Goal: Task Accomplishment & Management: Manage account settings

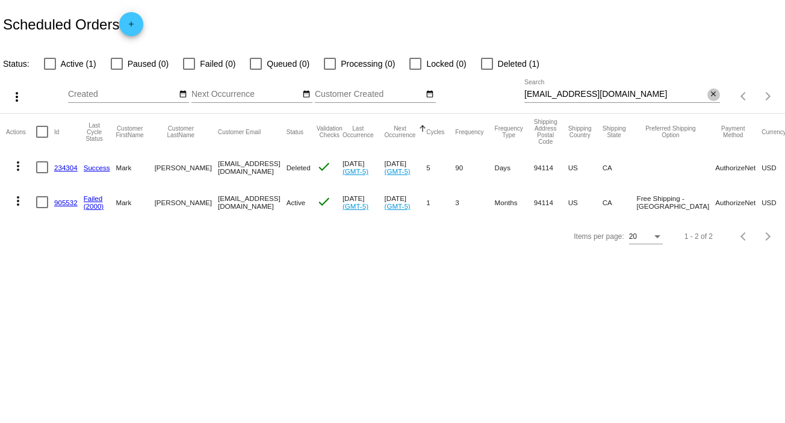
click at [715, 97] on mat-icon "close" at bounding box center [713, 95] width 8 height 10
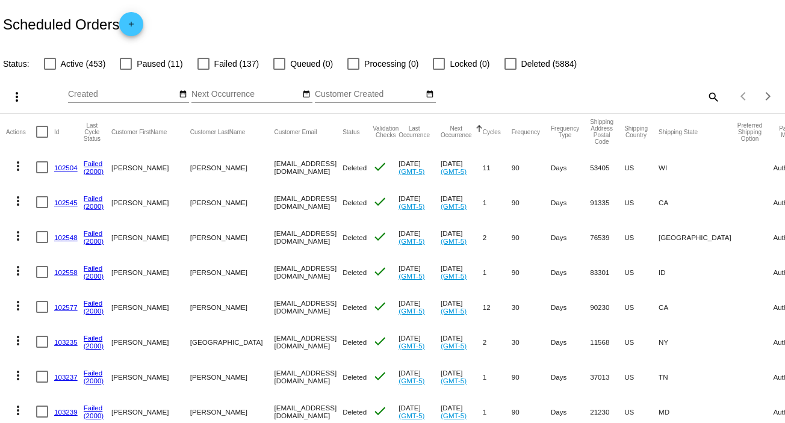
click at [707, 98] on mat-icon "search" at bounding box center [712, 96] width 14 height 19
click at [707, 98] on input "Search" at bounding box center [622, 95] width 196 height 10
paste input "[EMAIL_ADDRESS][DOMAIN_NAME]"
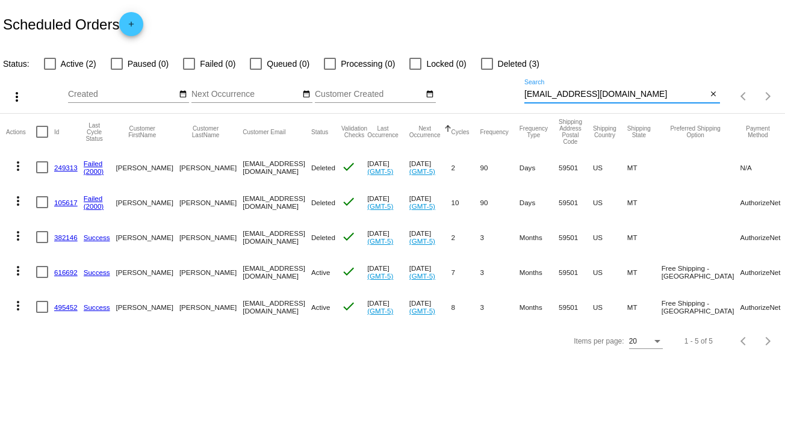
type input "[EMAIL_ADDRESS][DOMAIN_NAME]"
click at [19, 269] on mat-icon "more_vert" at bounding box center [18, 271] width 14 height 14
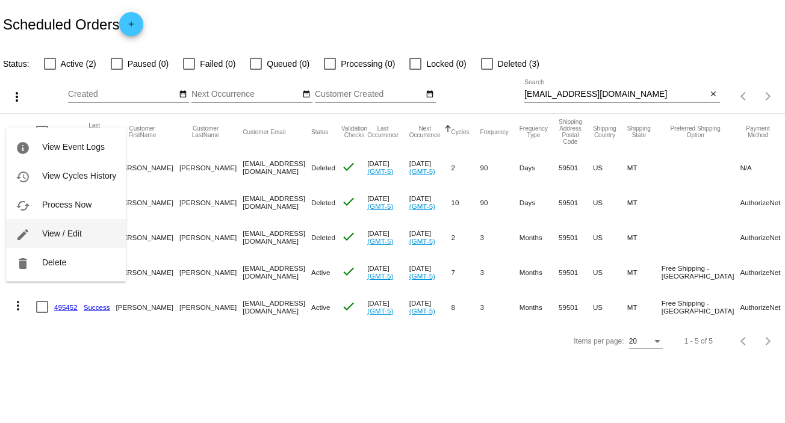
click at [70, 228] on button "edit View / Edit" at bounding box center [66, 233] width 120 height 29
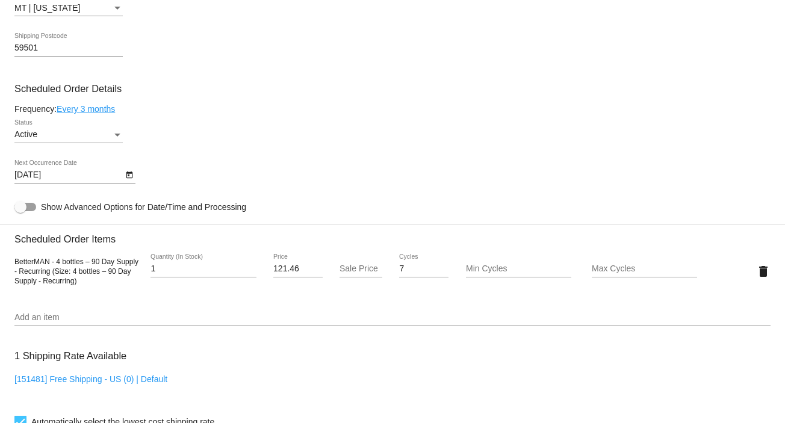
scroll to position [621, 0]
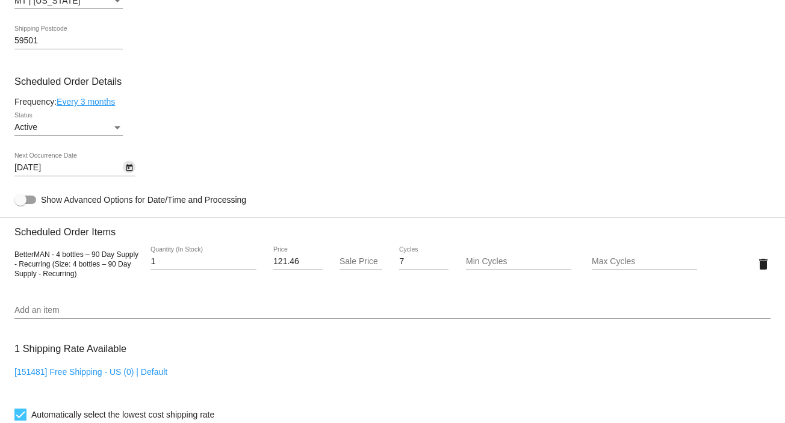
click at [128, 165] on icon "Open calendar" at bounding box center [129, 168] width 8 height 14
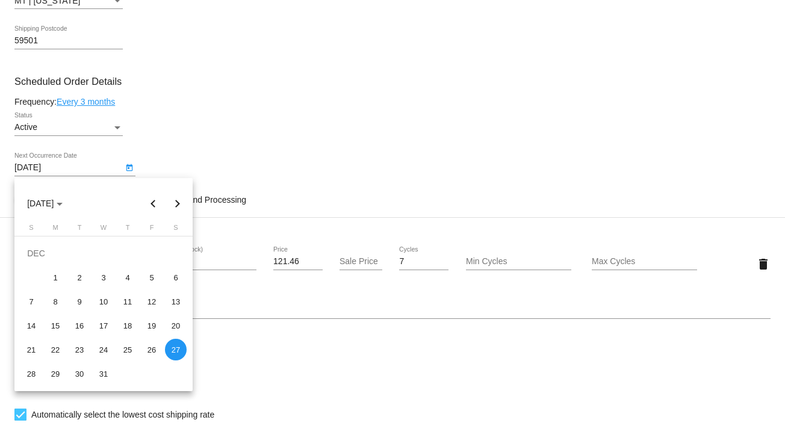
click at [179, 200] on button "Next month" at bounding box center [177, 203] width 24 height 24
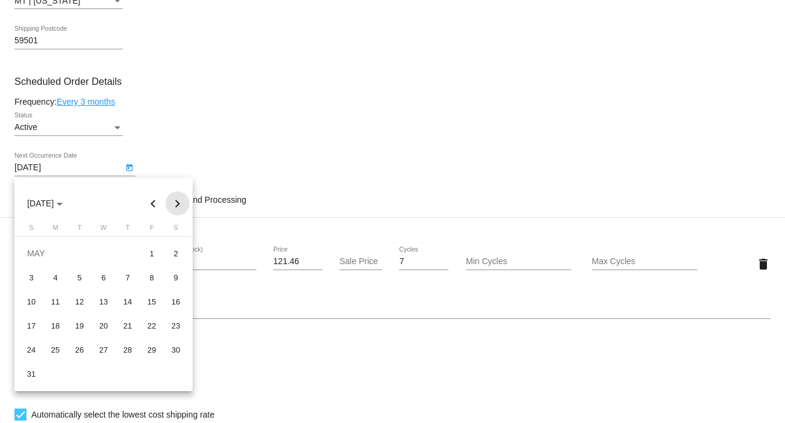
click at [179, 200] on button "Next month" at bounding box center [177, 203] width 24 height 24
click at [56, 277] on div "1" at bounding box center [56, 278] width 22 height 22
type input "[DATE]"
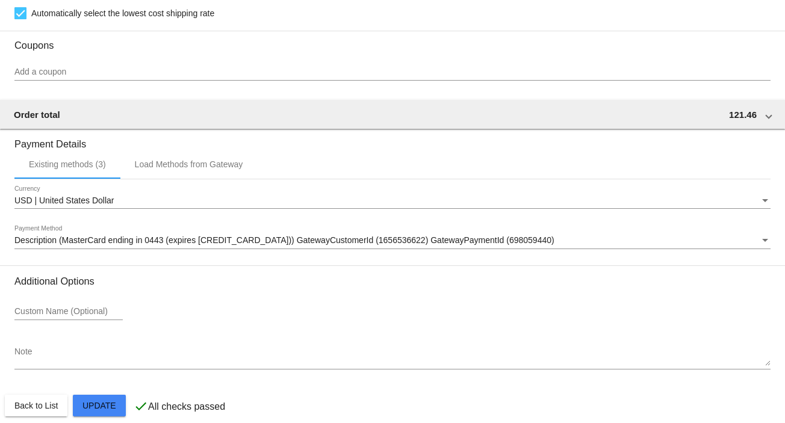
scroll to position [1039, 0]
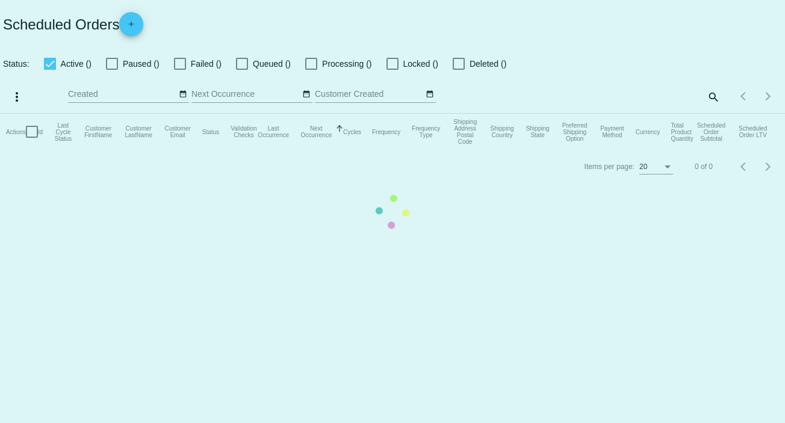
checkbox input "false"
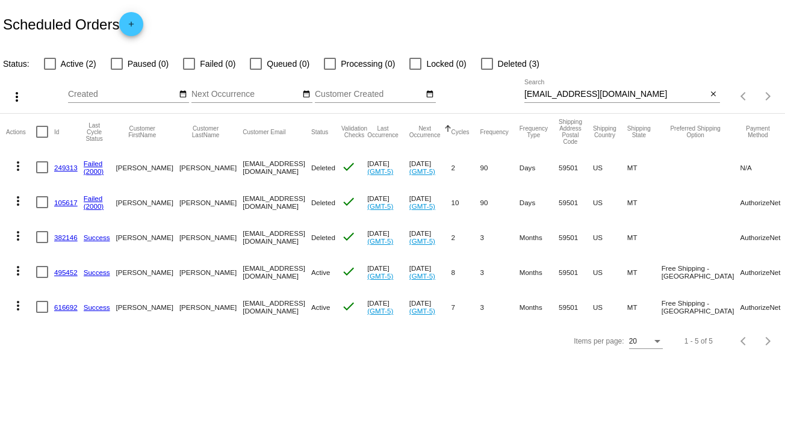
click at [20, 268] on mat-icon "more_vert" at bounding box center [18, 271] width 14 height 14
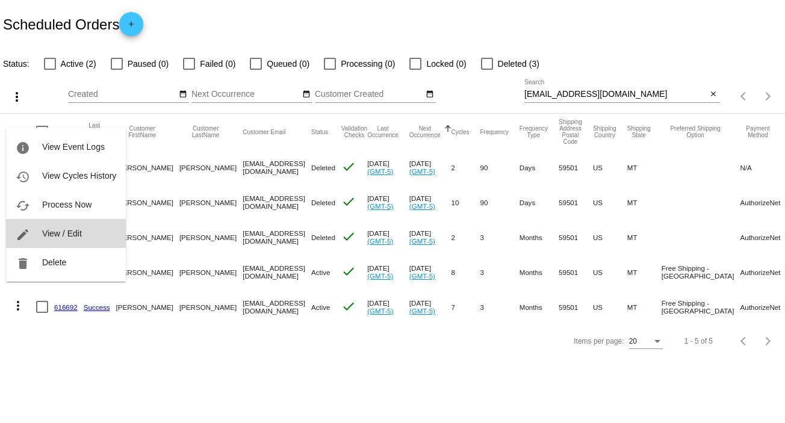
click at [49, 233] on span "View / Edit" at bounding box center [62, 234] width 40 height 10
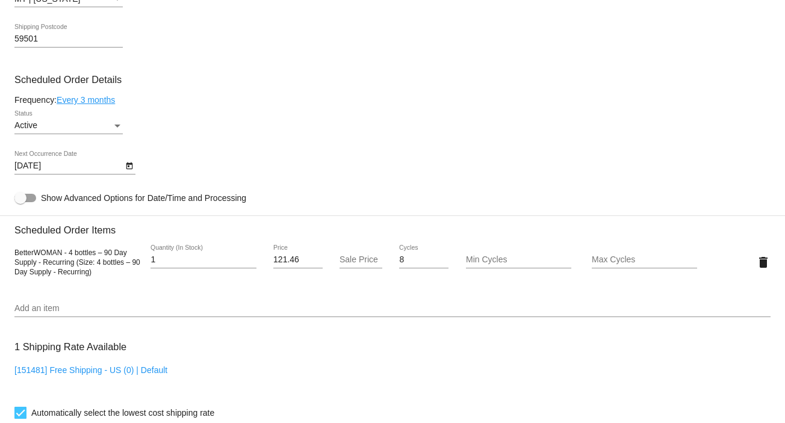
scroll to position [669, 0]
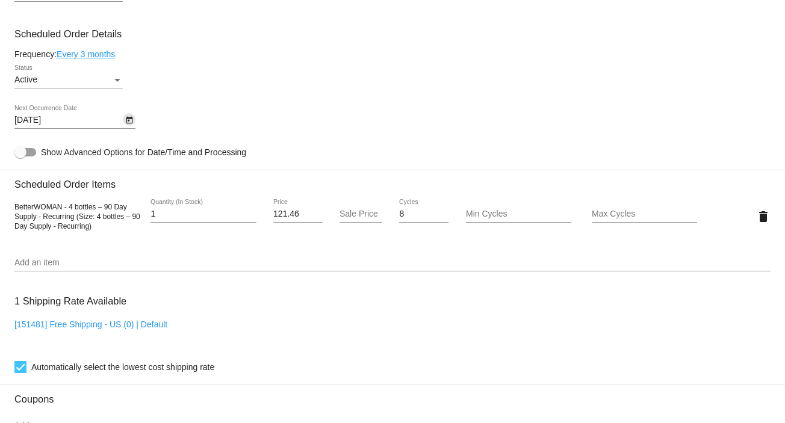
click at [131, 128] on icon "Open calendar" at bounding box center [129, 120] width 8 height 14
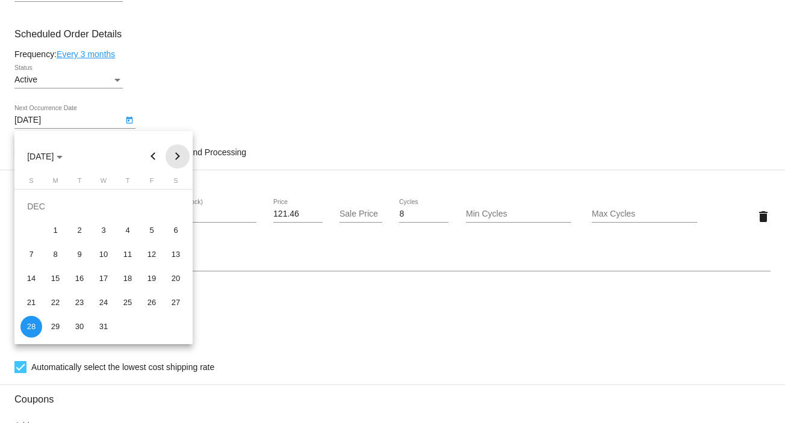
click at [180, 150] on button "Next month" at bounding box center [177, 156] width 24 height 24
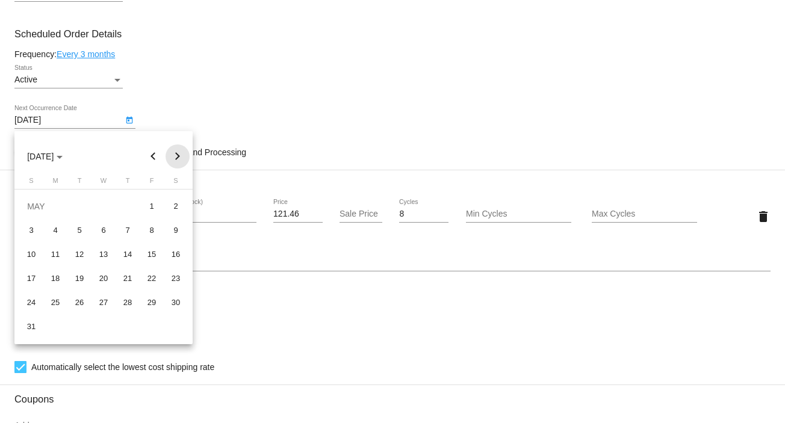
click at [180, 150] on button "Next month" at bounding box center [177, 156] width 24 height 24
click at [60, 234] on div "1" at bounding box center [56, 231] width 22 height 22
type input "[DATE]"
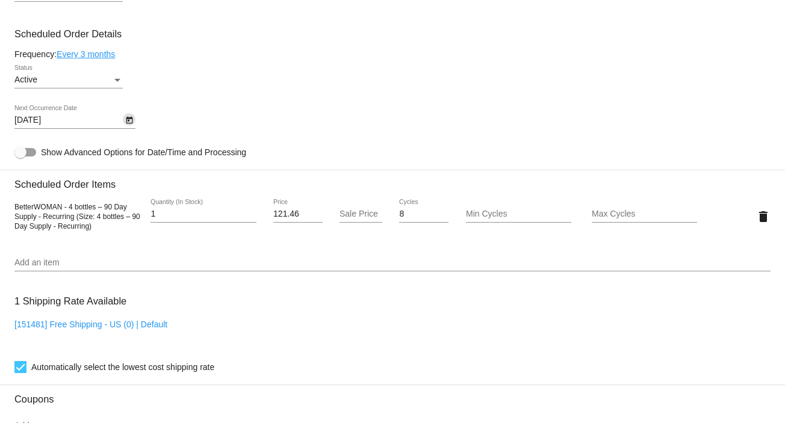
scroll to position [1039, 0]
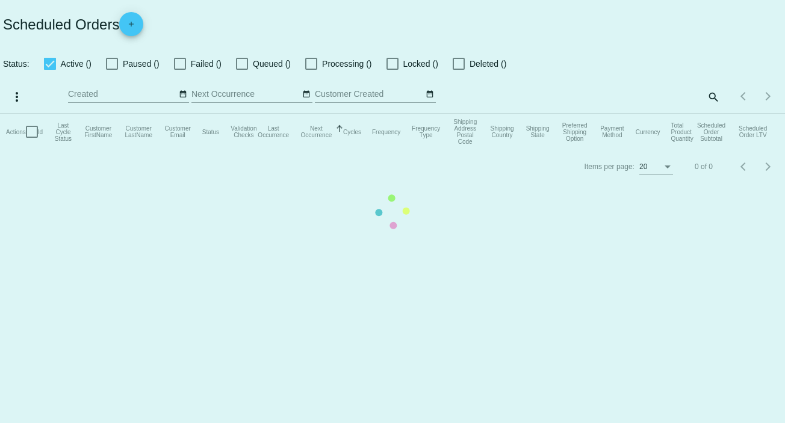
checkbox input "false"
